Goal: Task Accomplishment & Management: Manage account settings

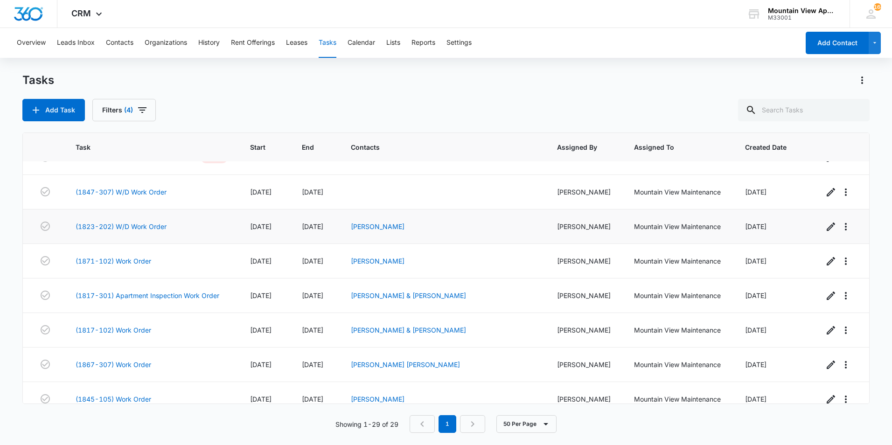
scroll to position [759, 0]
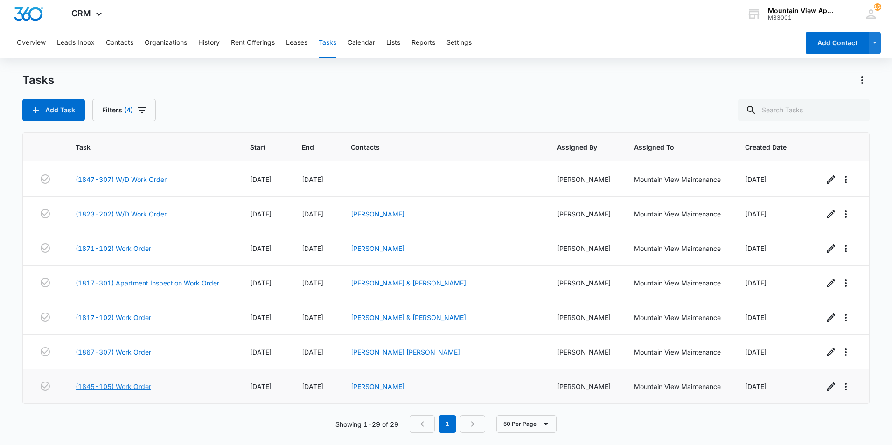
click at [97, 387] on link "(1845-105) Work Order" at bounding box center [114, 386] width 76 height 10
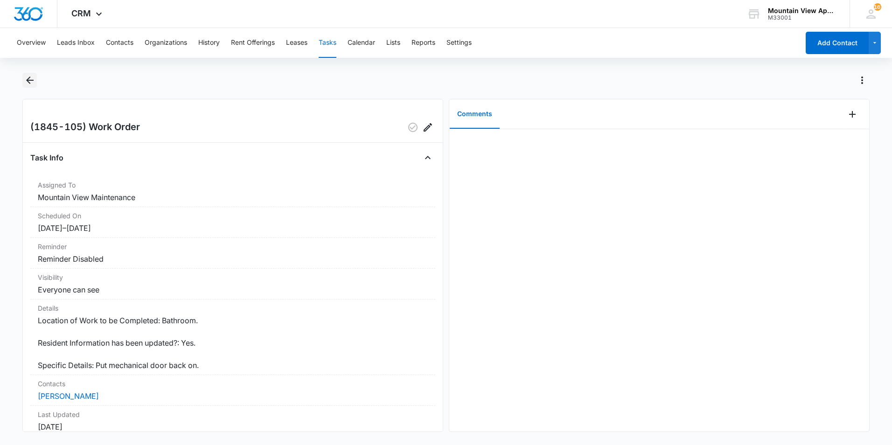
click at [28, 81] on icon "Back" at bounding box center [29, 80] width 11 height 11
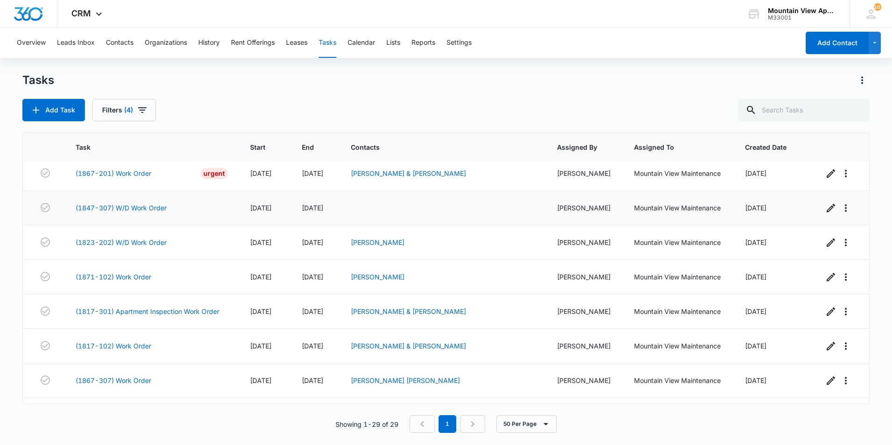
scroll to position [759, 0]
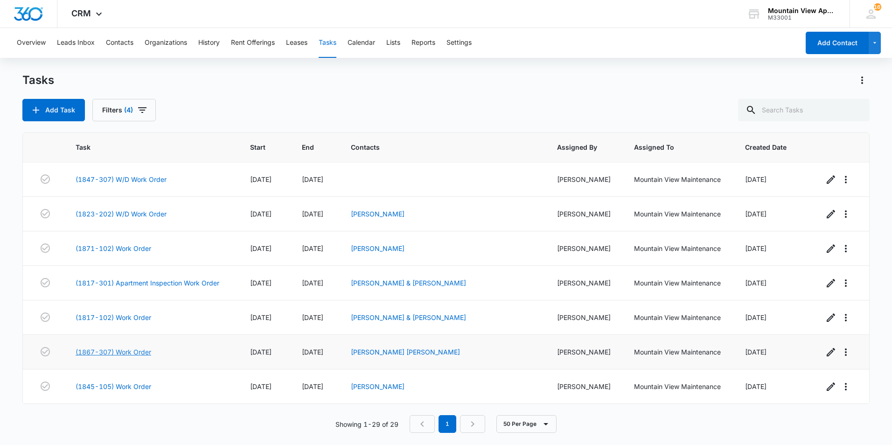
click at [129, 351] on link "(1867-307) Work Order" at bounding box center [114, 352] width 76 height 10
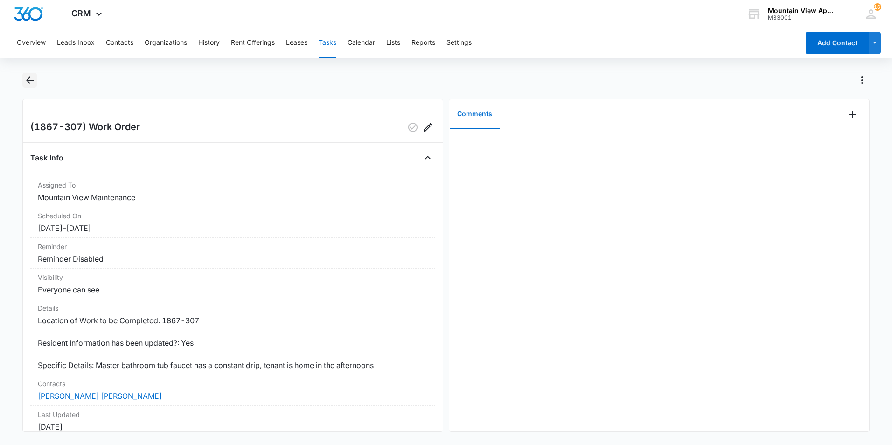
click at [27, 84] on icon "Back" at bounding box center [29, 80] width 11 height 11
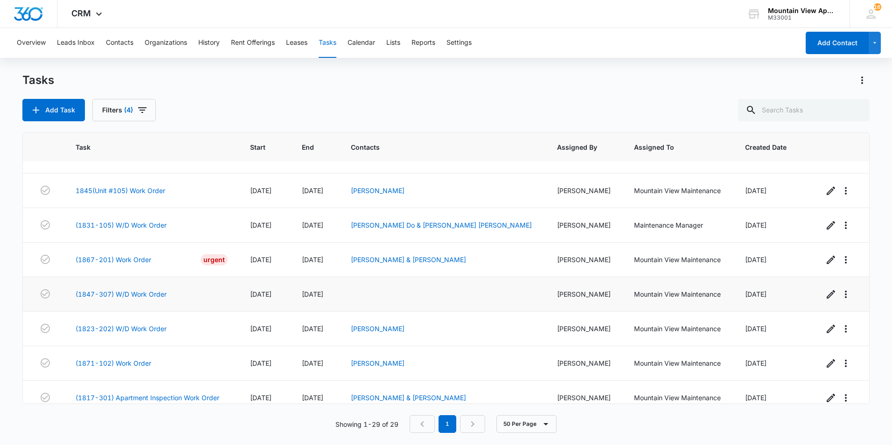
scroll to position [619, 0]
